Goal: Use online tool/utility: Utilize a website feature to perform a specific function

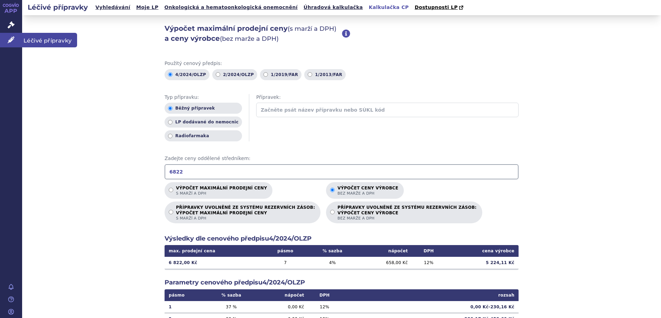
click at [36, 40] on span "Léčivé přípravky" at bounding box center [49, 40] width 55 height 15
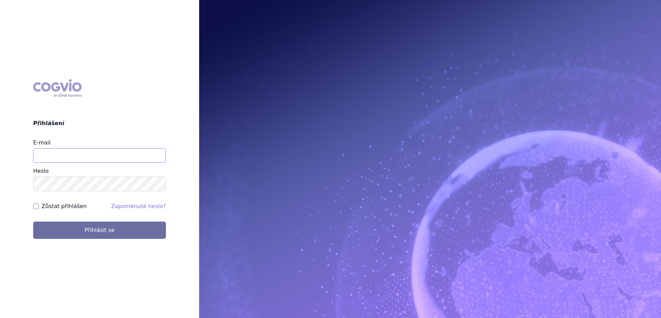
click at [76, 158] on input "E-mail" at bounding box center [99, 155] width 133 height 15
type input "jan.strnad@ipsen.com"
click at [33, 222] on button "Přihlásit se" at bounding box center [99, 230] width 133 height 17
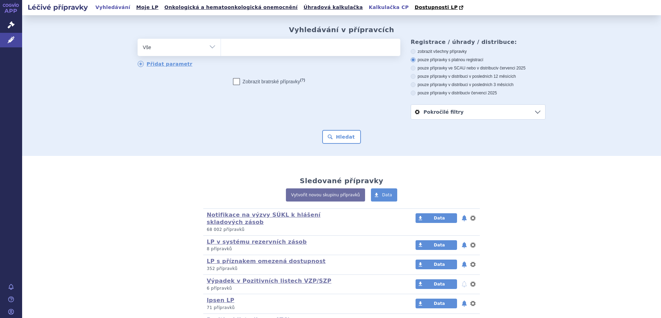
click at [367, 7] on link "Kalkulačka CP" at bounding box center [389, 7] width 44 height 9
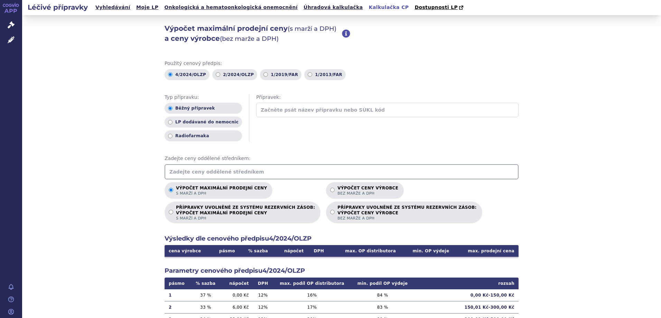
click at [196, 170] on input "text" at bounding box center [342, 171] width 354 height 15
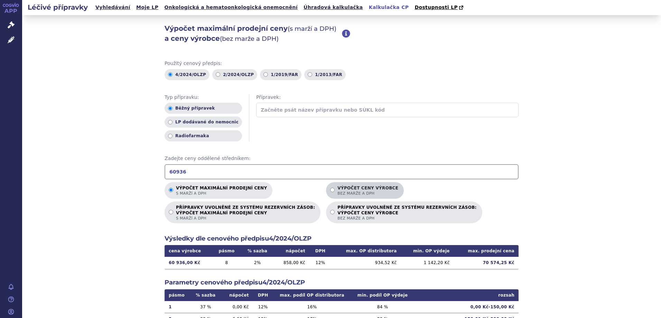
type input "60936"
click at [337, 193] on span "bez marže a DPH" at bounding box center [367, 193] width 61 height 5
click at [330, 192] on input "Výpočet ceny výrobce bez marže a DPH" at bounding box center [332, 190] width 4 height 4
radio input "true"
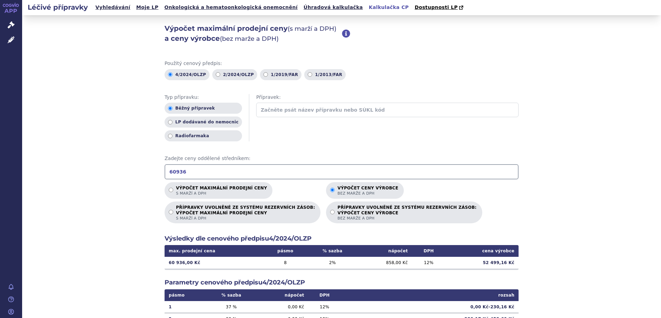
click at [367, 7] on link "Kalkulačka CP" at bounding box center [389, 7] width 44 height 9
